Goal: Task Accomplishment & Management: Manage account settings

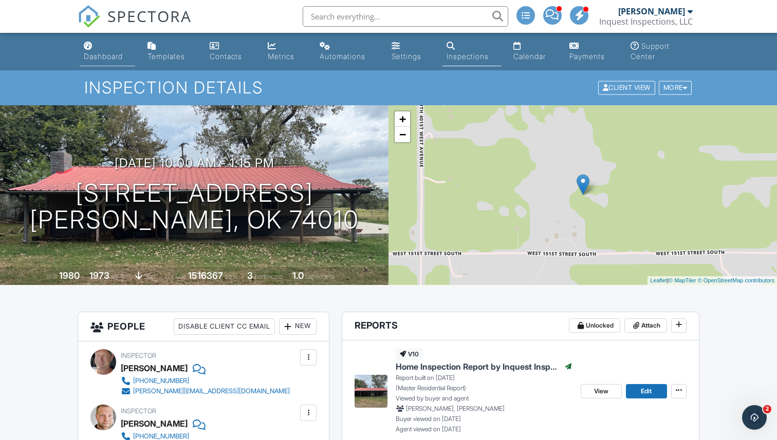
click at [104, 53] on div "Dashboard" at bounding box center [103, 56] width 39 height 9
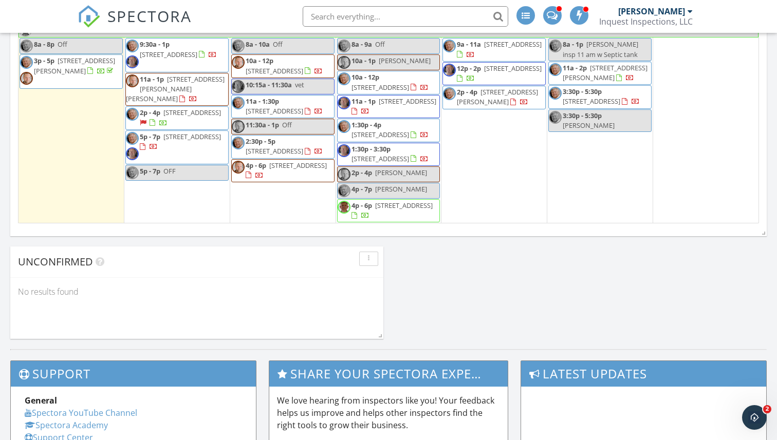
scroll to position [891, 0]
click at [381, 85] on span "1611 Woodlawn Dr, Miami 74354" at bounding box center [381, 87] width 58 height 9
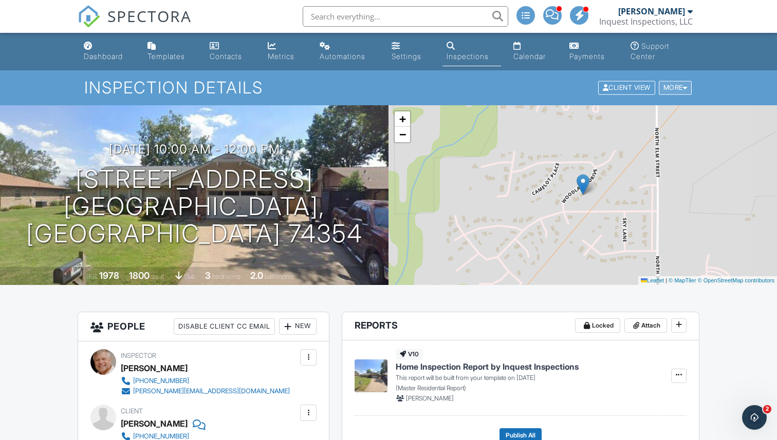
click at [670, 91] on div "More" at bounding box center [675, 88] width 33 height 14
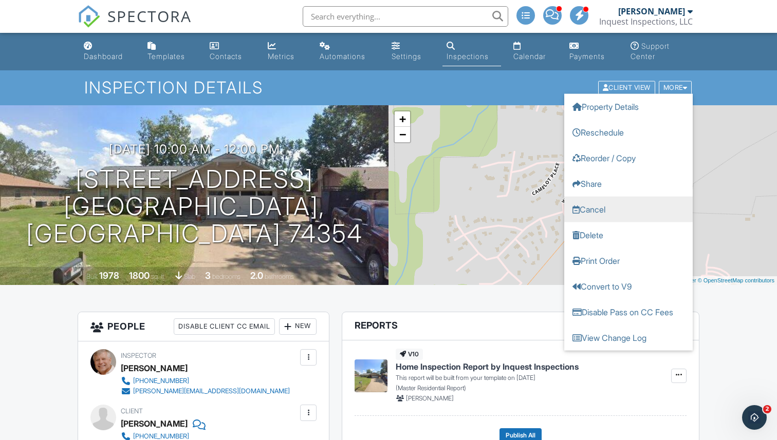
click at [593, 214] on link "Cancel" at bounding box center [628, 210] width 128 height 26
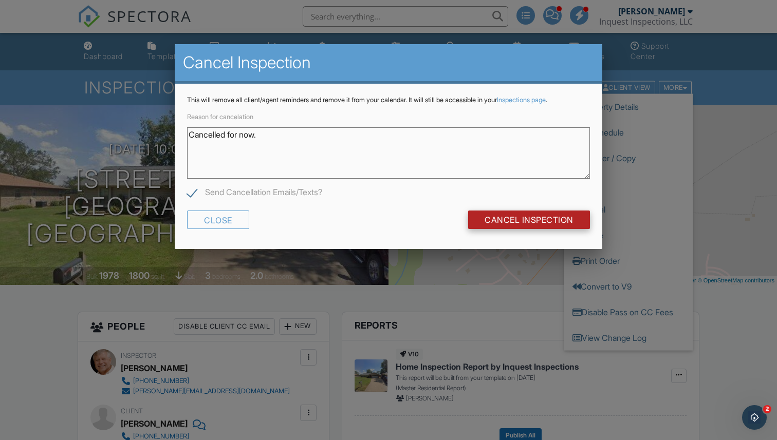
type textarea "Cancelled for now."
click at [530, 220] on input "Cancel Inspection" at bounding box center [529, 220] width 122 height 19
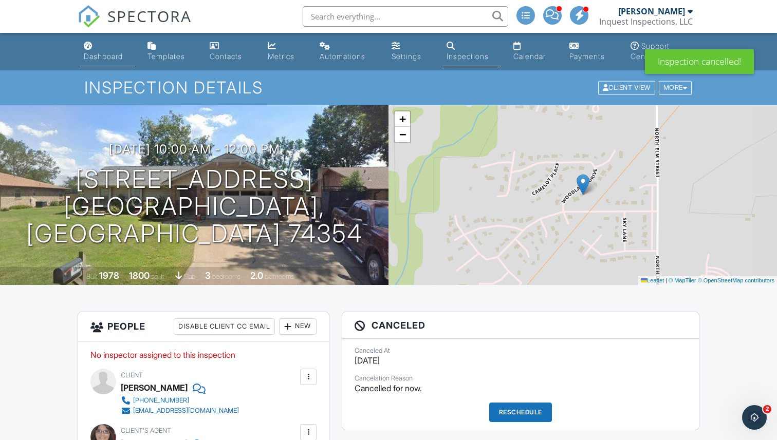
click at [108, 55] on div "Dashboard" at bounding box center [103, 56] width 39 height 9
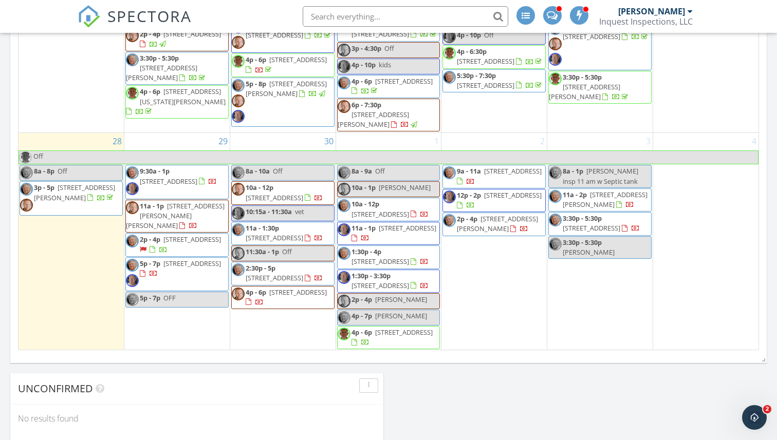
scroll to position [601, 0]
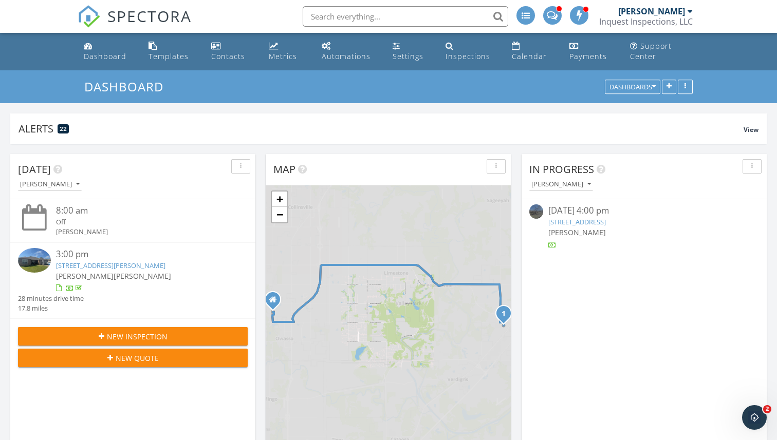
scroll to position [936, 778]
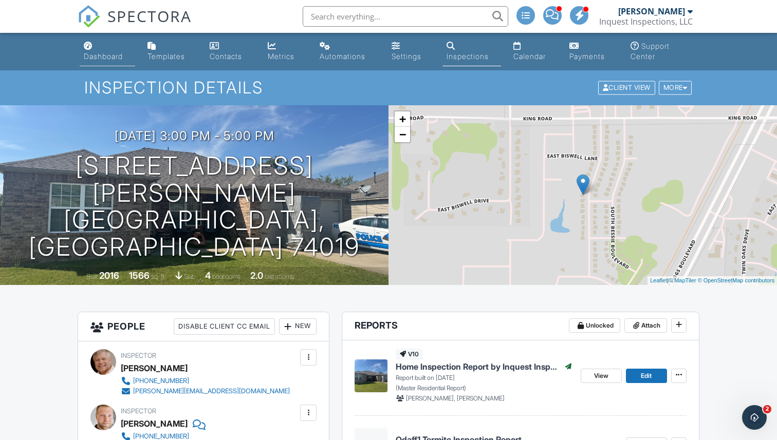
click at [112, 54] on div "Dashboard" at bounding box center [103, 56] width 39 height 9
